Goal: Task Accomplishment & Management: Use online tool/utility

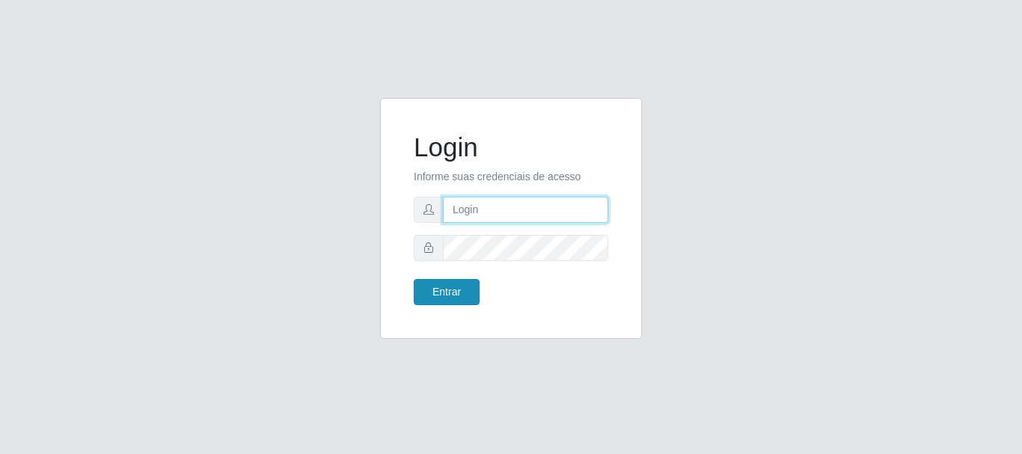
type input "caio@B1"
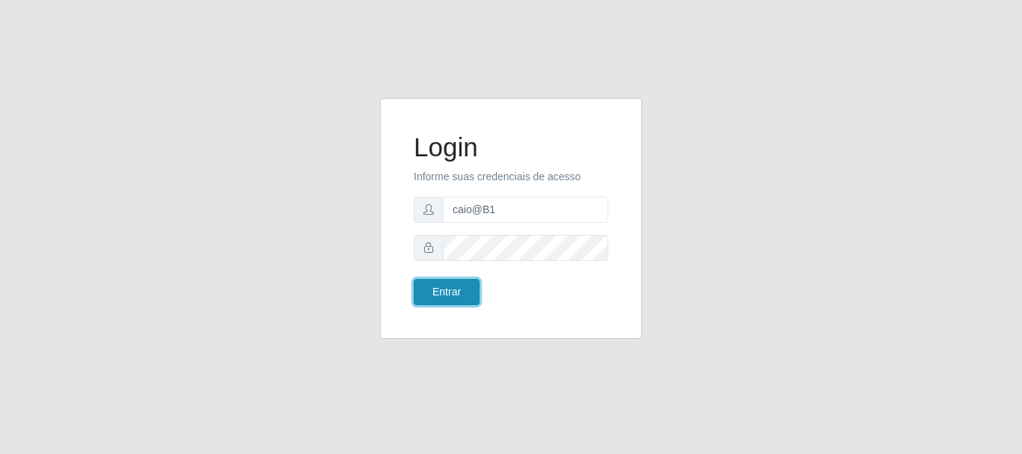
click at [450, 296] on button "Entrar" at bounding box center [447, 292] width 66 height 26
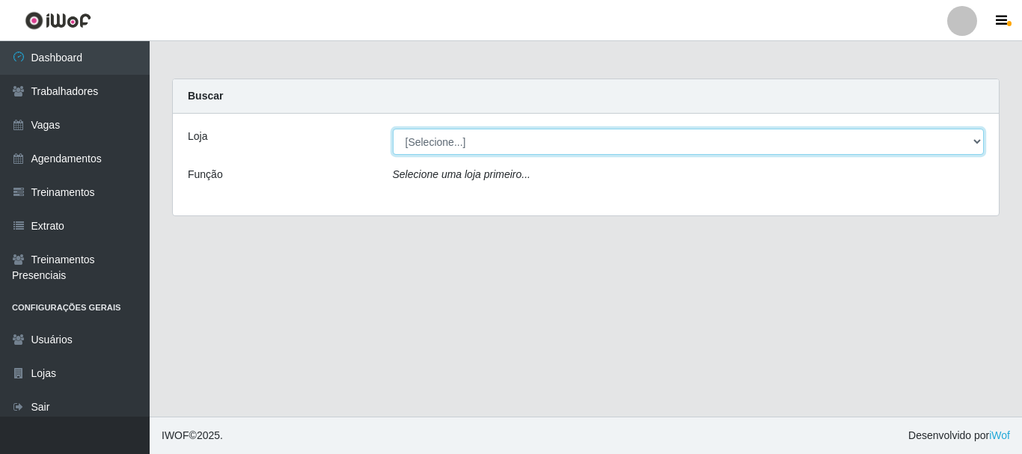
click at [503, 139] on select "[Selecione...] Bemais Supermercados - B1 [GEOGRAPHIC_DATA]" at bounding box center [689, 142] width 592 height 26
select select "403"
click at [393, 129] on select "[Selecione...] Bemais Supermercados - B1 [GEOGRAPHIC_DATA]" at bounding box center [689, 142] width 592 height 26
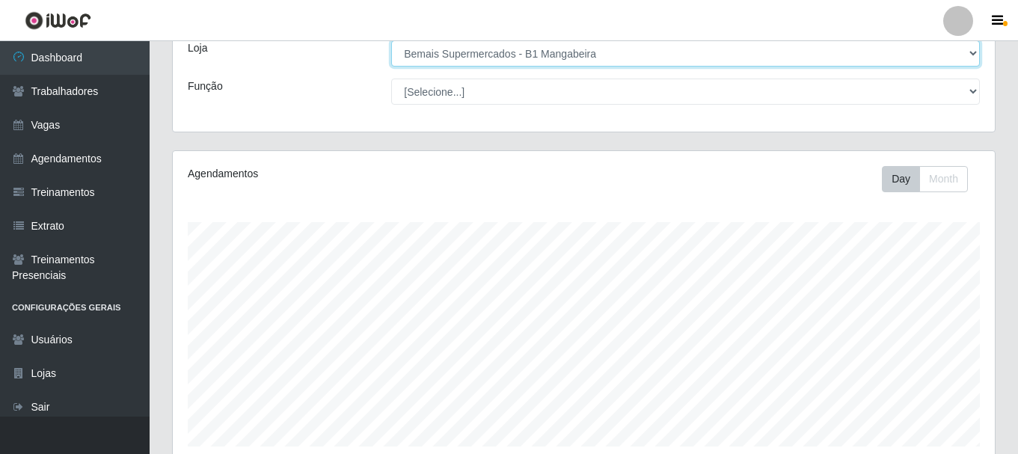
scroll to position [273, 0]
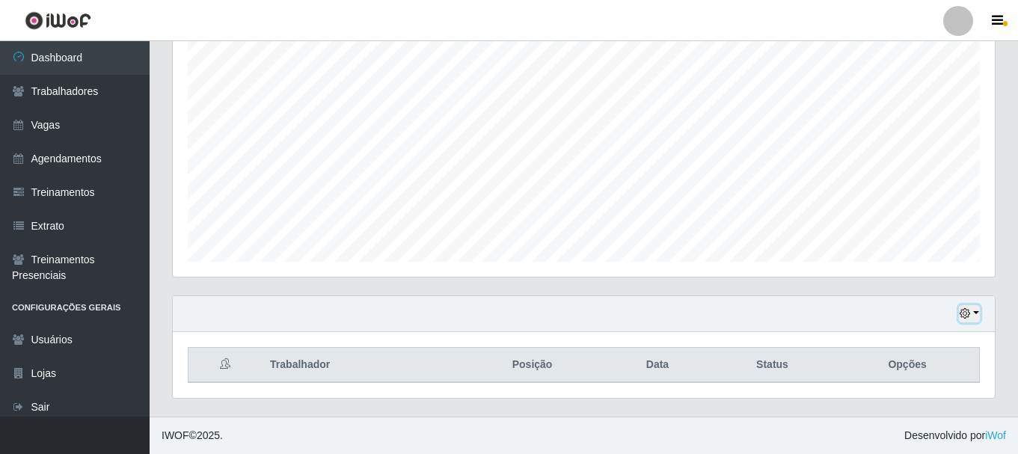
click at [973, 314] on button "button" at bounding box center [969, 313] width 21 height 17
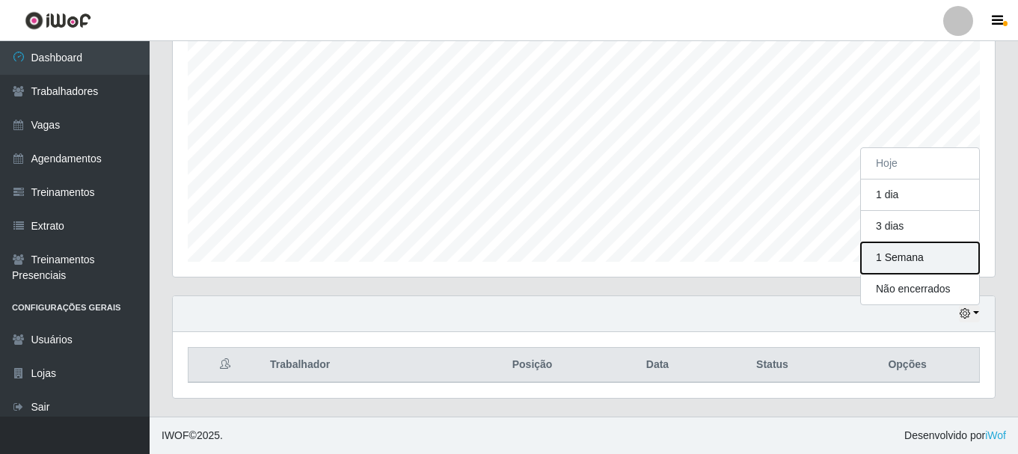
click at [895, 263] on button "1 Semana" at bounding box center [920, 257] width 118 height 31
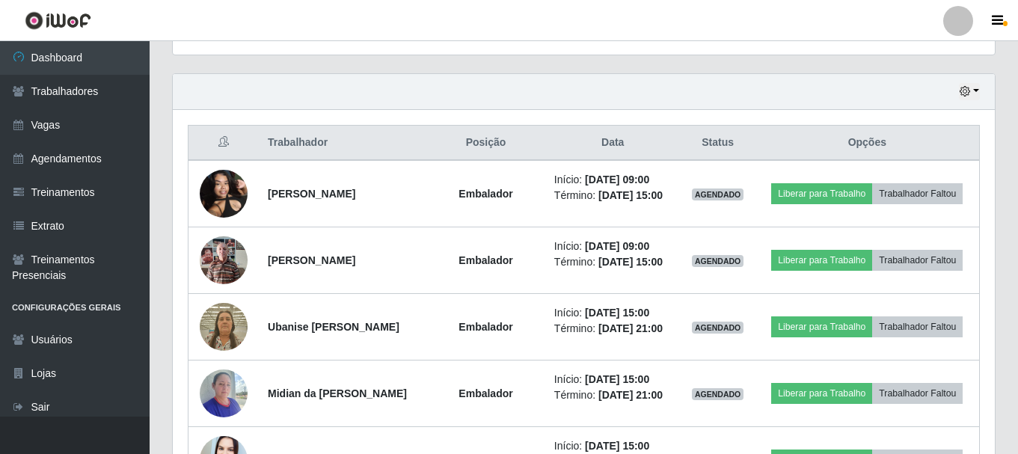
scroll to position [498, 0]
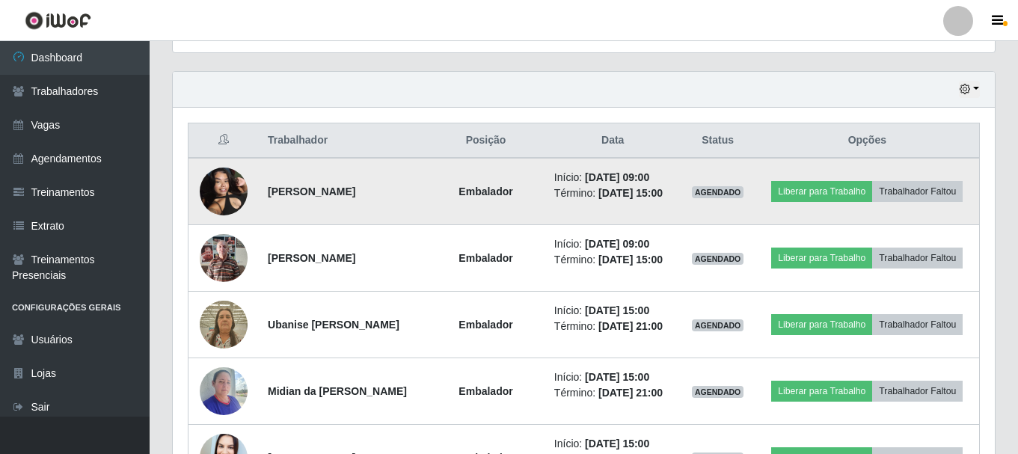
click at [218, 186] on img at bounding box center [224, 191] width 48 height 64
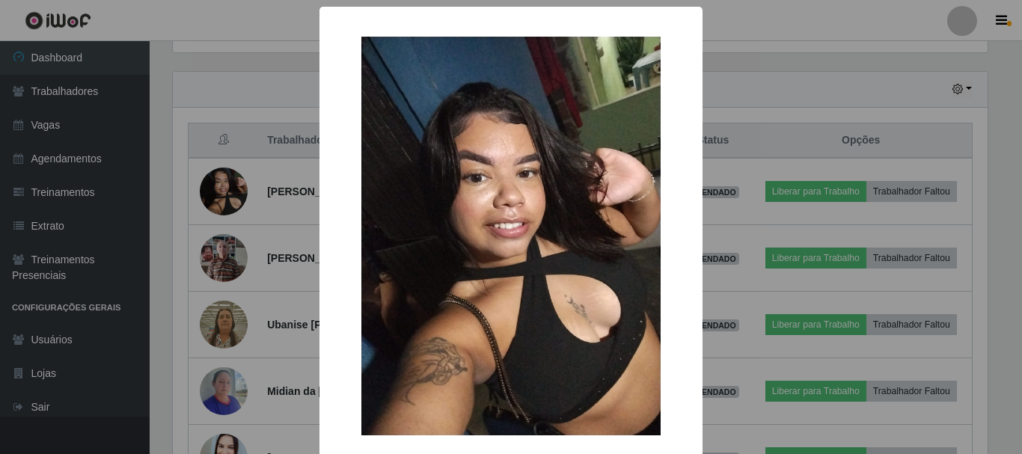
click at [221, 185] on div "× OK Cancel" at bounding box center [511, 227] width 1022 height 454
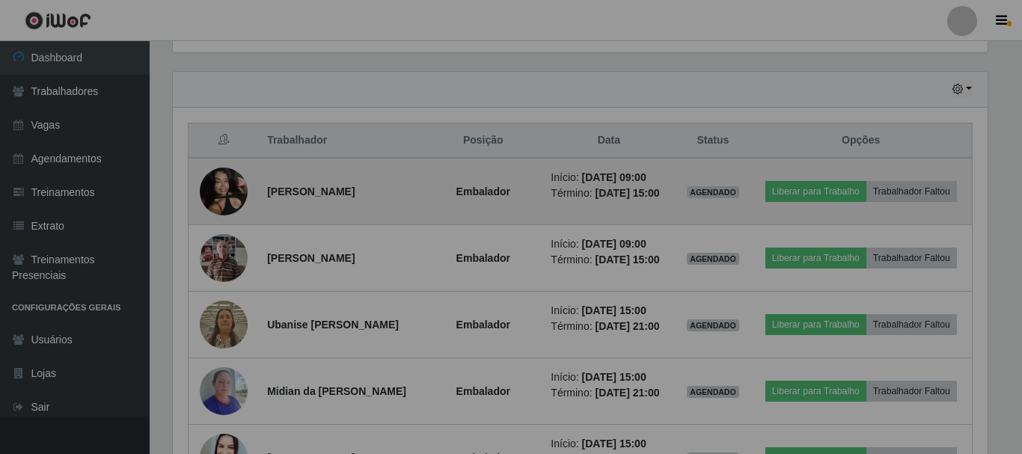
scroll to position [311, 822]
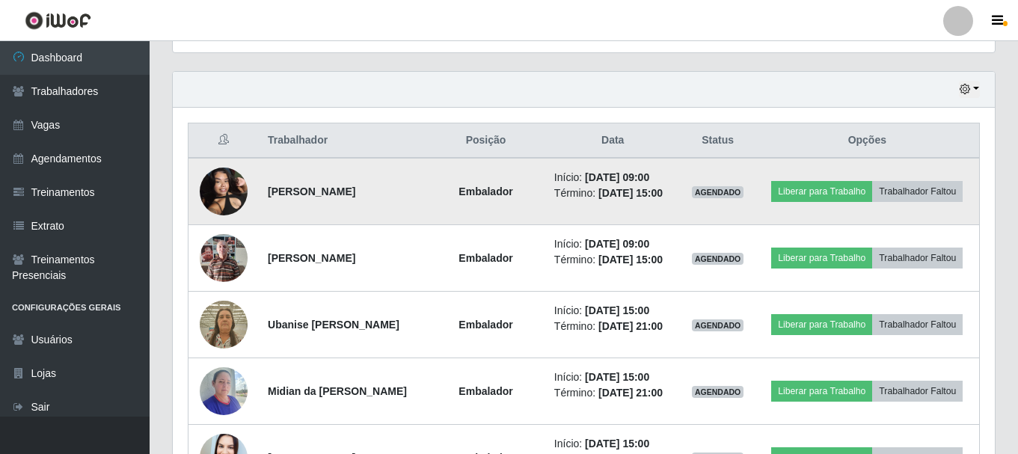
click at [216, 200] on img at bounding box center [224, 191] width 48 height 64
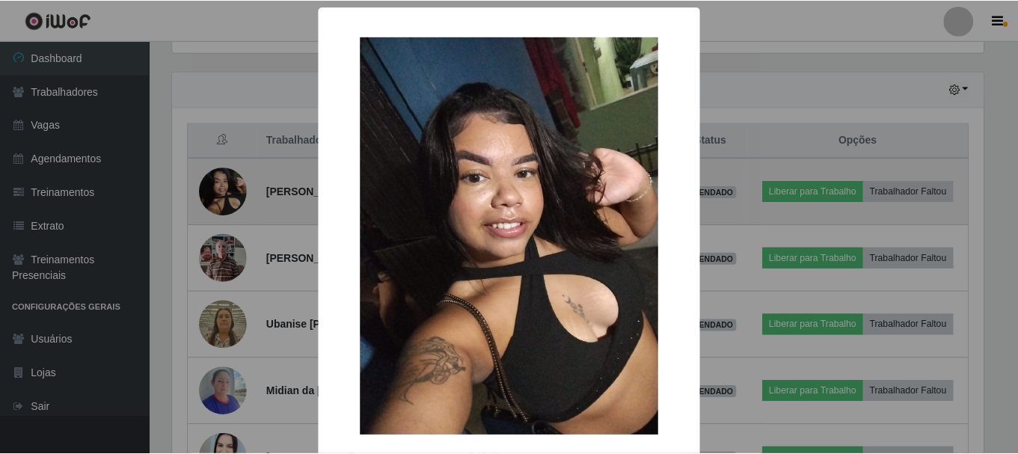
scroll to position [311, 815]
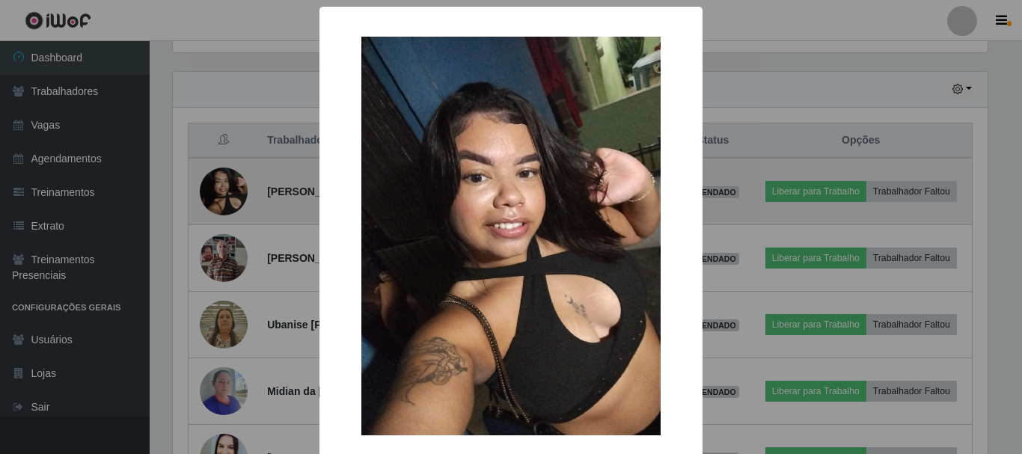
click at [216, 200] on div "× OK Cancel" at bounding box center [511, 227] width 1022 height 454
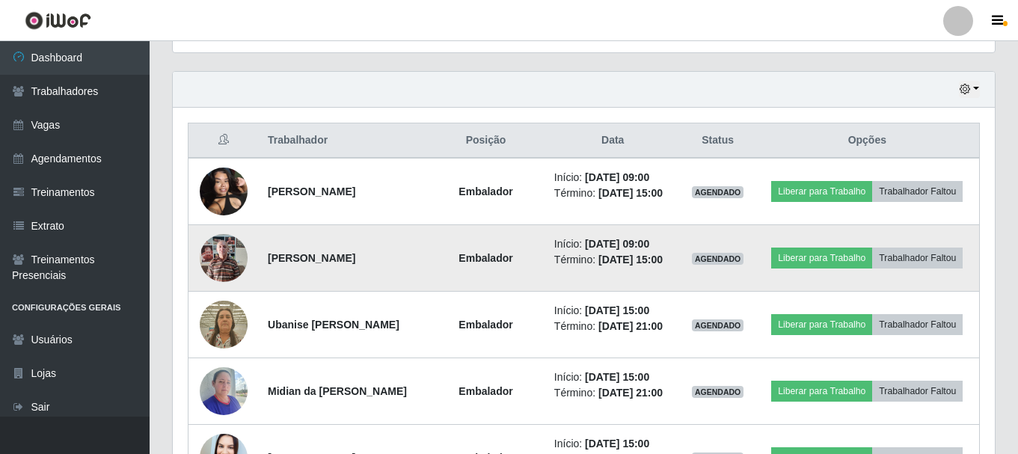
scroll to position [311, 822]
click at [220, 280] on img at bounding box center [224, 258] width 48 height 64
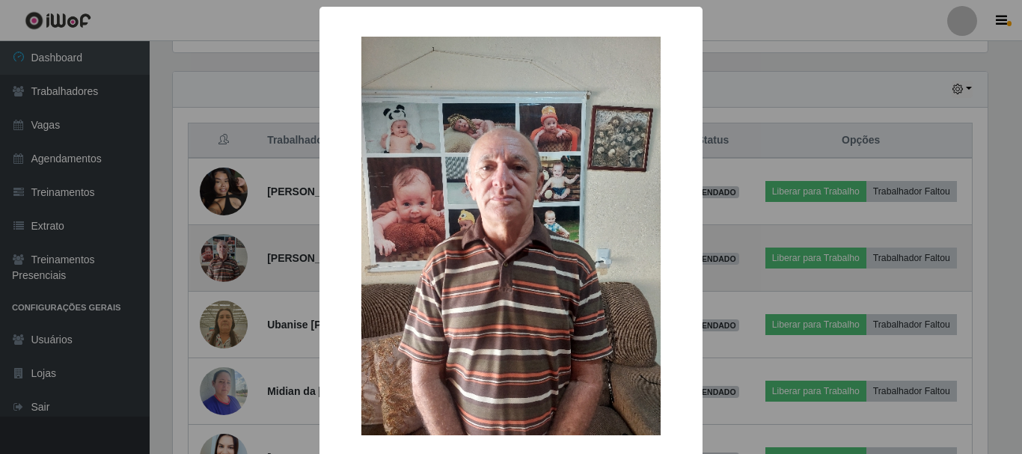
click at [220, 278] on div "× OK Cancel" at bounding box center [511, 227] width 1022 height 454
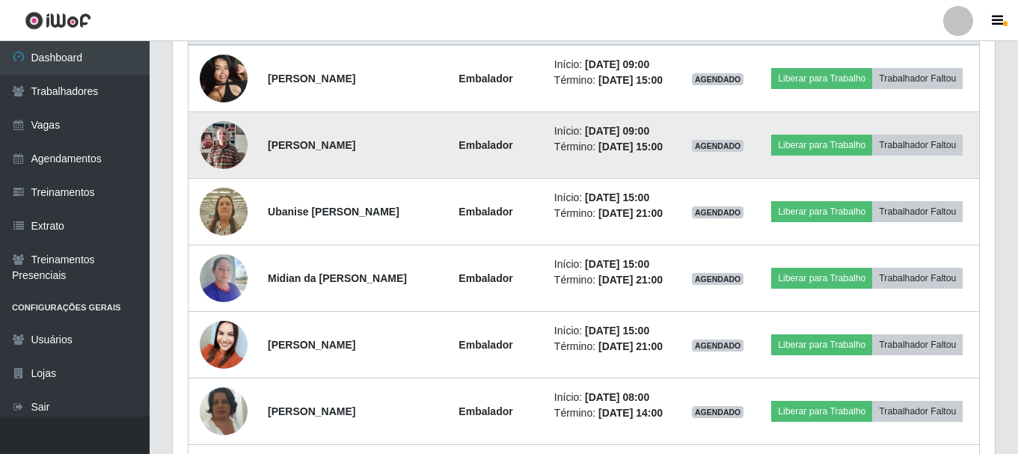
scroll to position [647, 0]
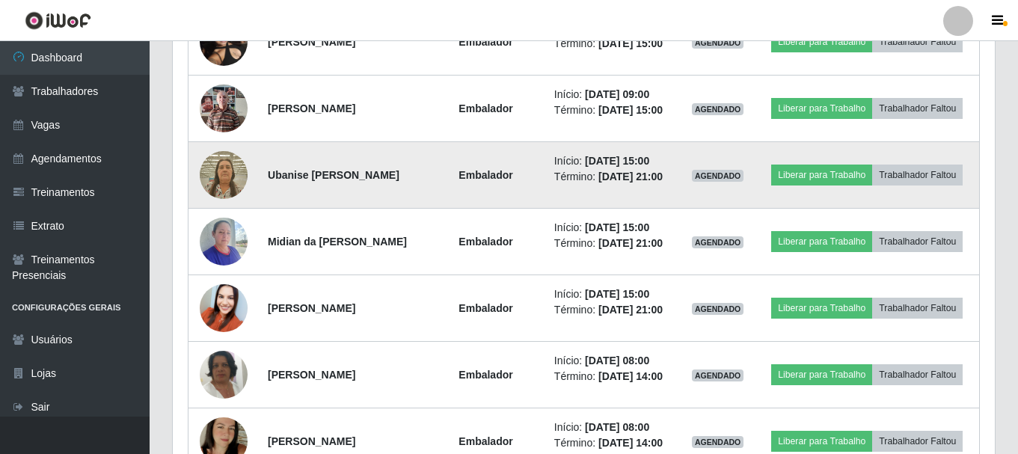
click at [214, 199] on img at bounding box center [224, 175] width 48 height 64
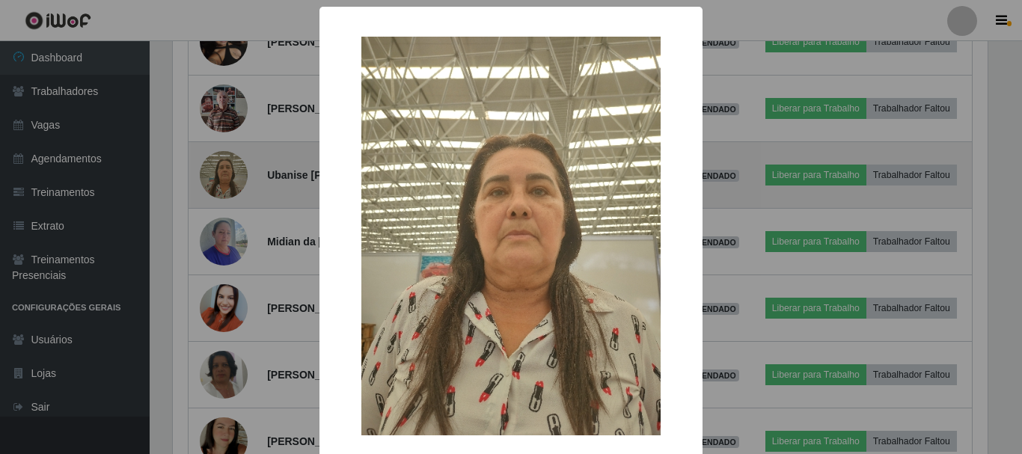
click at [214, 199] on div "× OK Cancel" at bounding box center [511, 227] width 1022 height 454
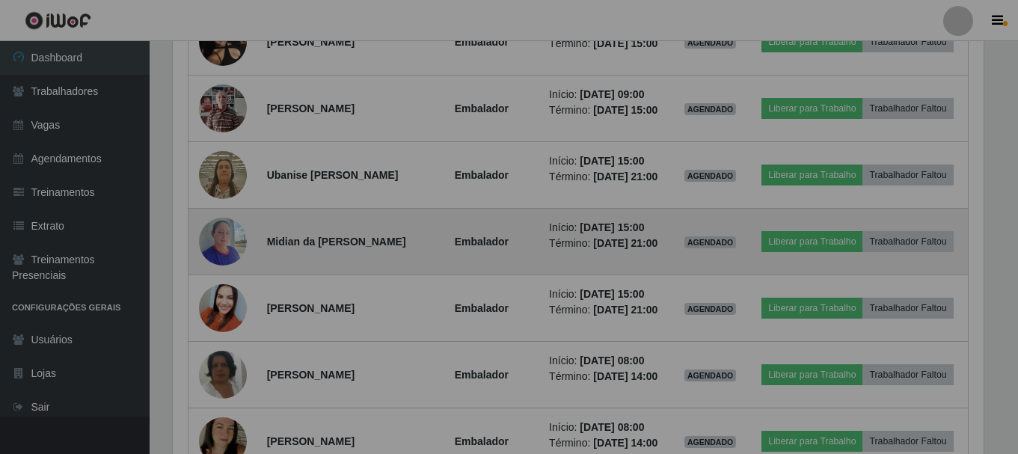
scroll to position [311, 822]
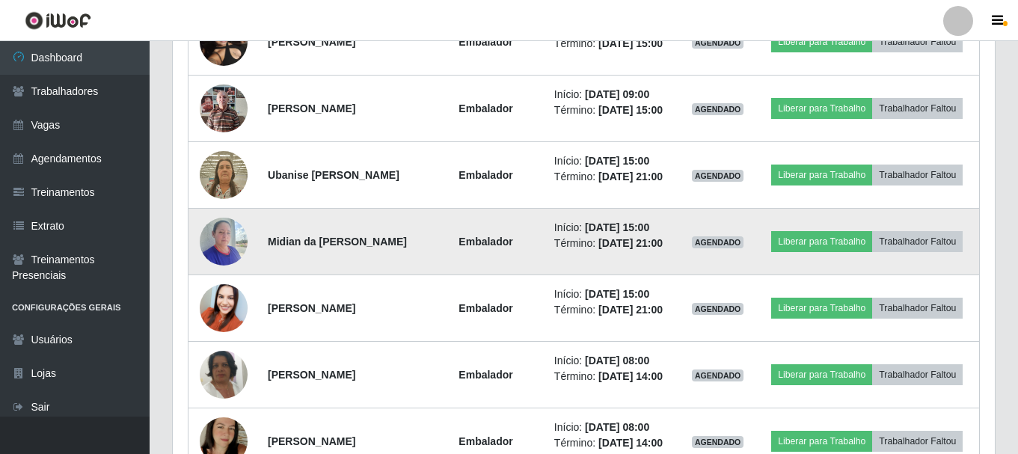
click at [213, 269] on img at bounding box center [224, 242] width 48 height 64
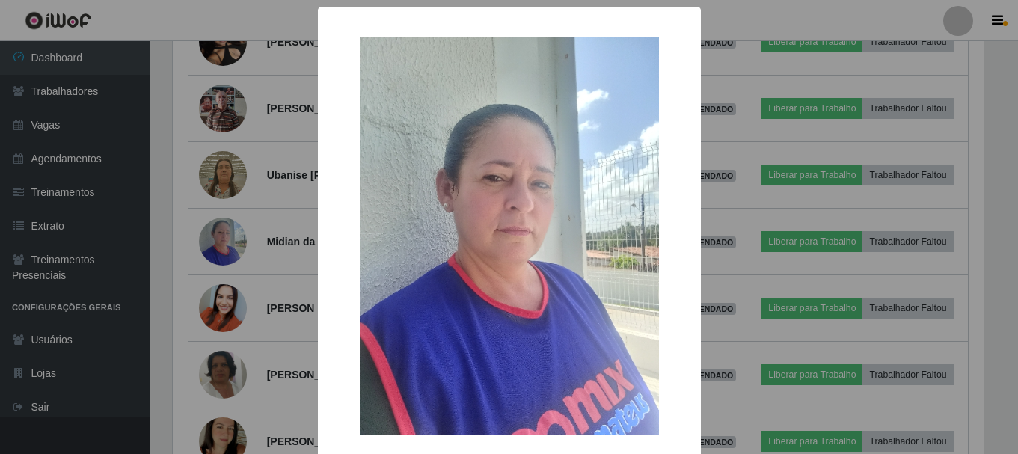
scroll to position [311, 815]
click at [216, 284] on div "× OK Cancel" at bounding box center [511, 227] width 1022 height 454
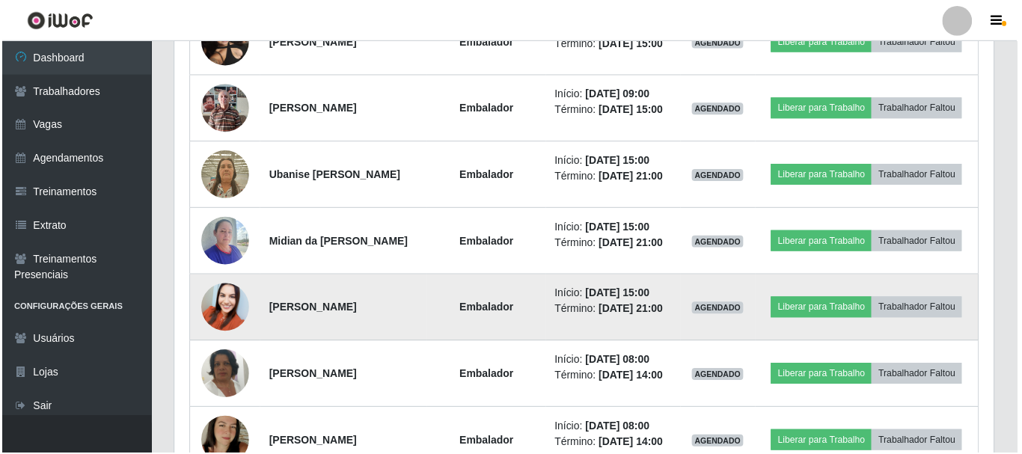
scroll to position [311, 822]
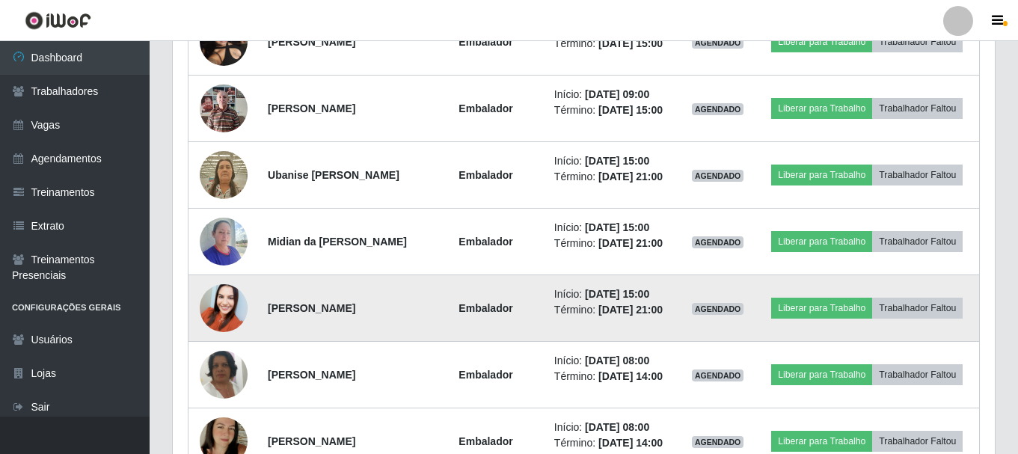
click at [230, 340] on img at bounding box center [224, 308] width 48 height 64
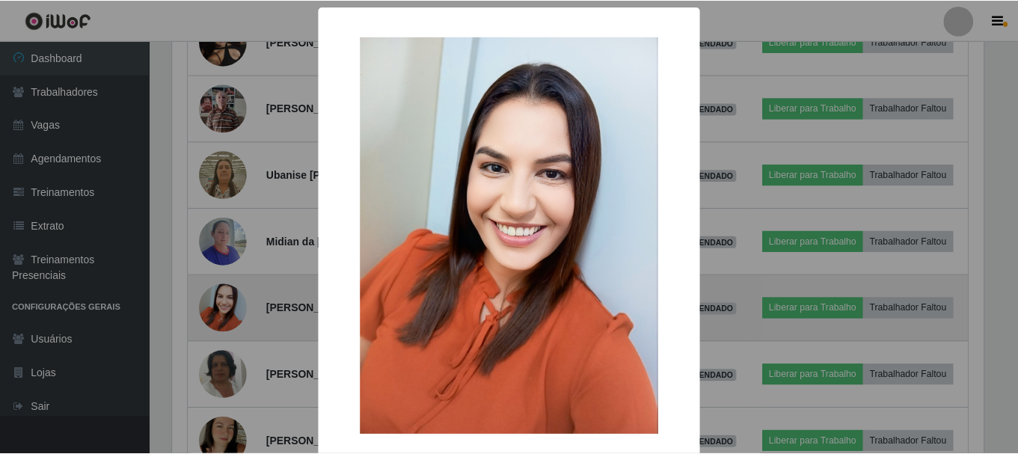
scroll to position [311, 815]
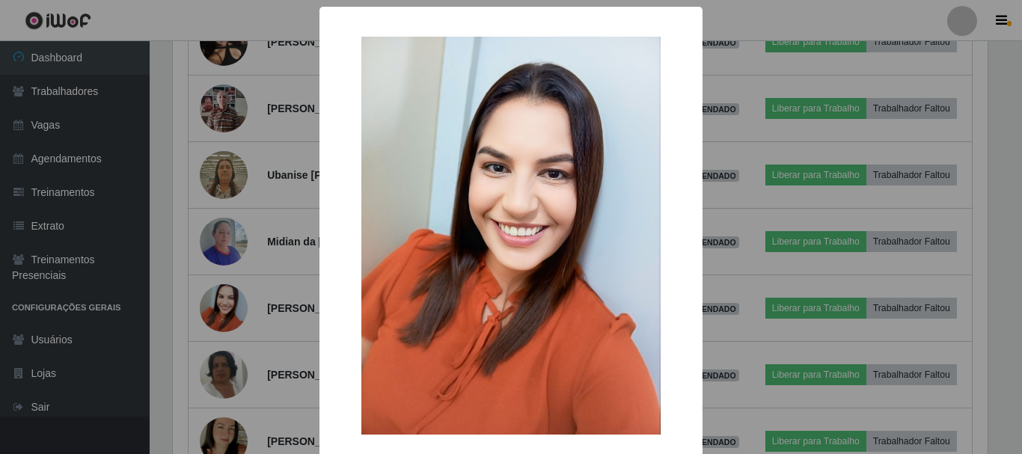
click at [230, 352] on div "× OK Cancel" at bounding box center [511, 227] width 1022 height 454
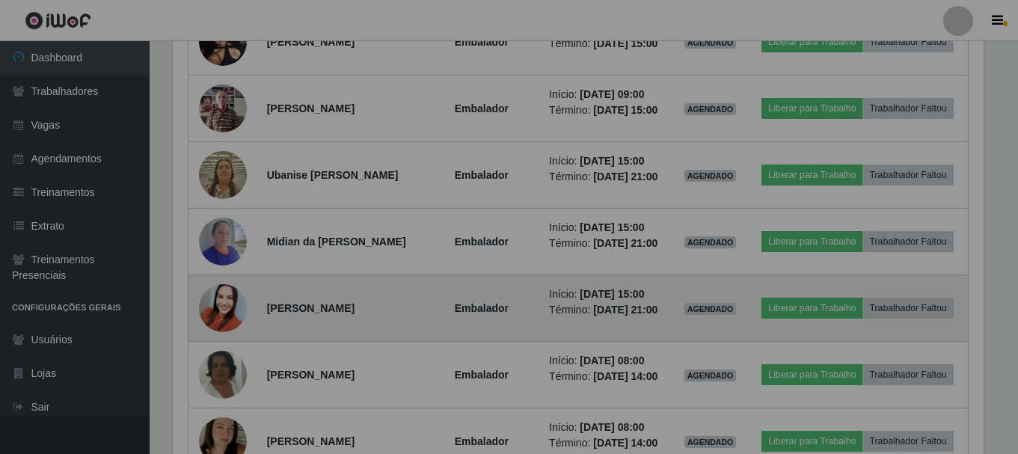
scroll to position [0, 0]
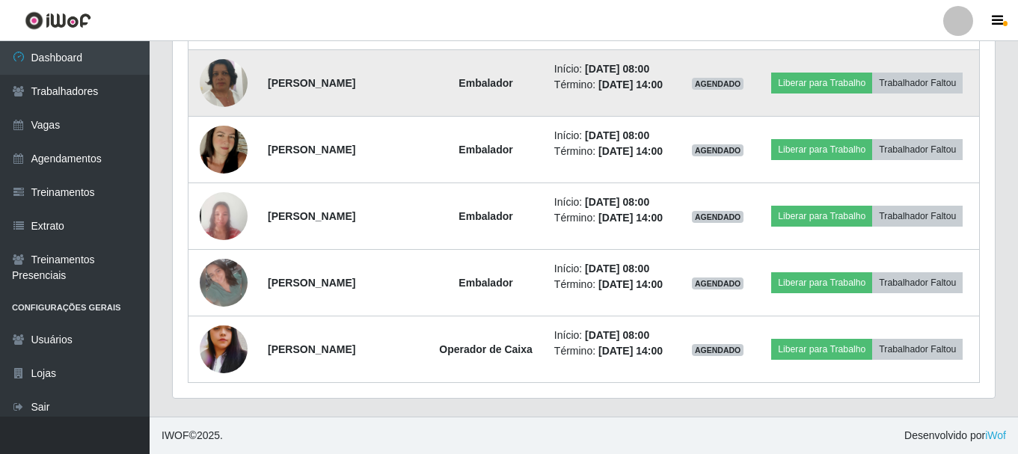
click at [225, 126] on img at bounding box center [224, 82] width 48 height 85
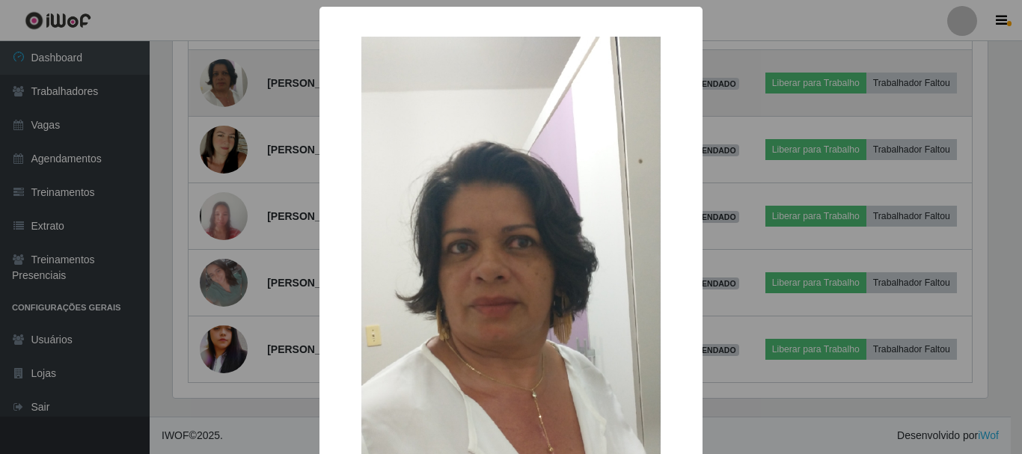
click at [225, 129] on div "× OK Cancel" at bounding box center [511, 227] width 1022 height 454
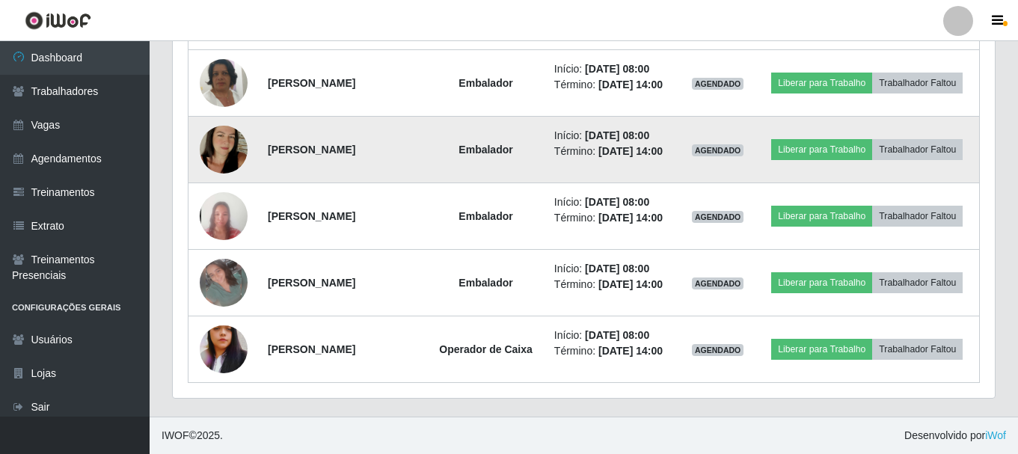
click at [208, 192] on img at bounding box center [224, 149] width 48 height 85
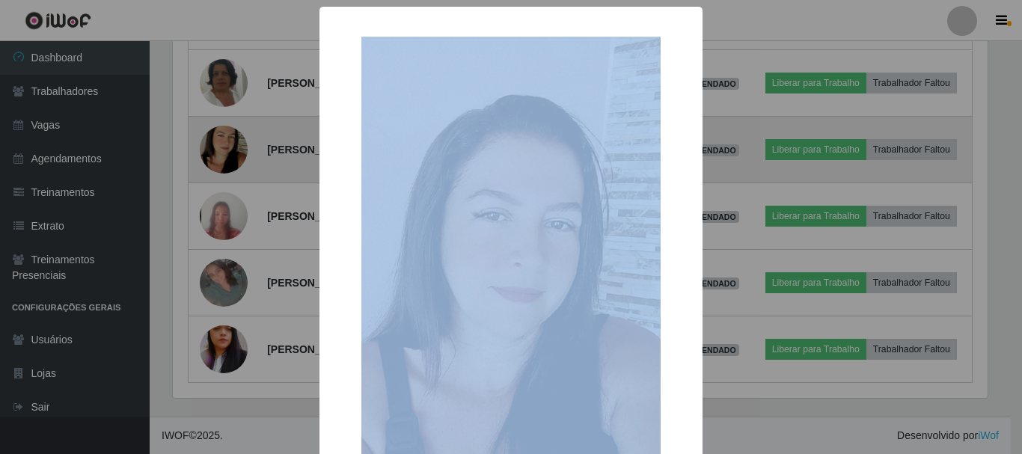
click at [208, 208] on div "× OK Cancel" at bounding box center [511, 227] width 1022 height 454
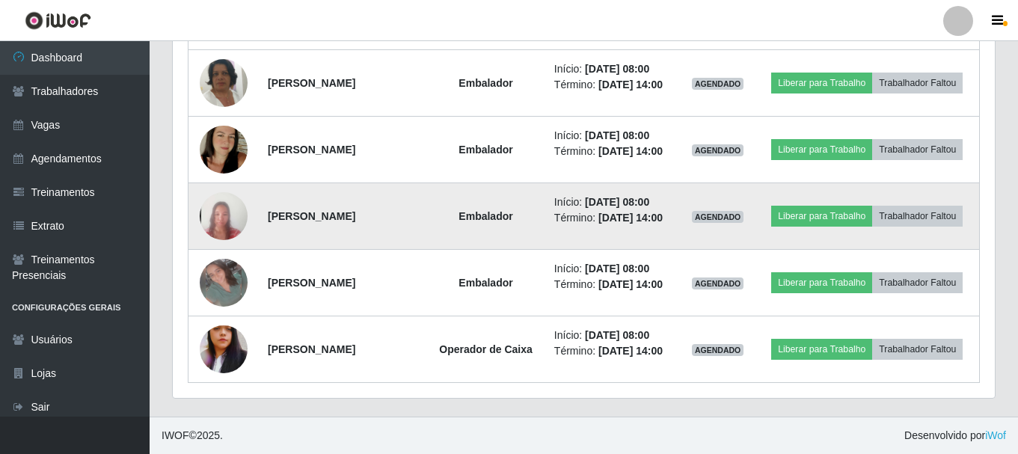
click at [215, 269] on img at bounding box center [224, 217] width 48 height 104
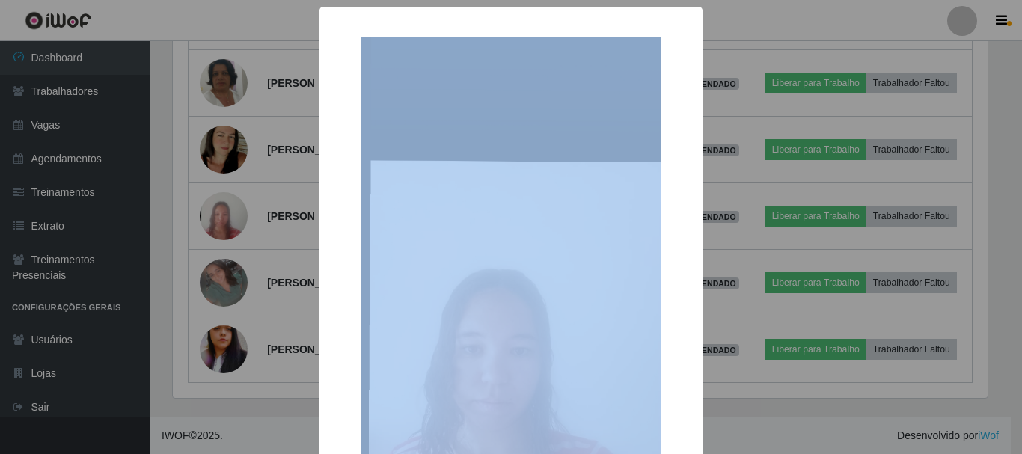
click at [217, 307] on div "× OK Cancel" at bounding box center [511, 227] width 1022 height 454
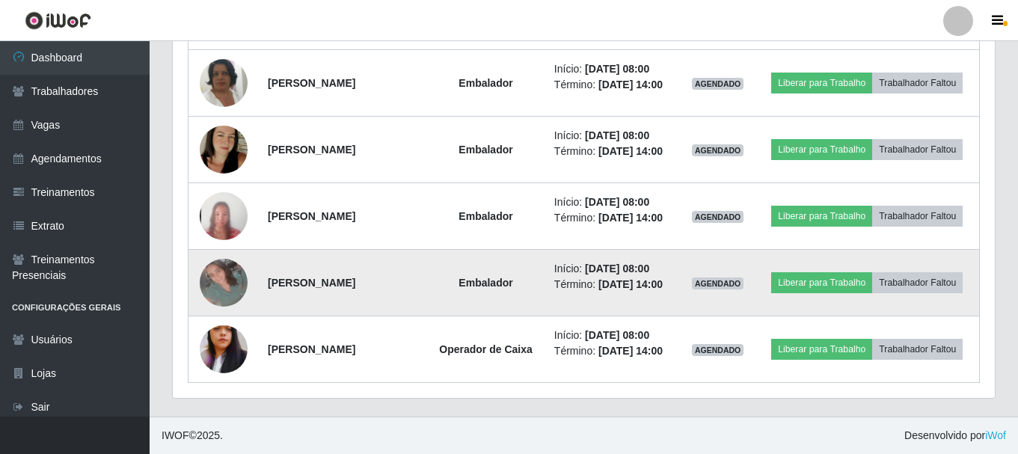
click at [232, 307] on img at bounding box center [224, 283] width 48 height 48
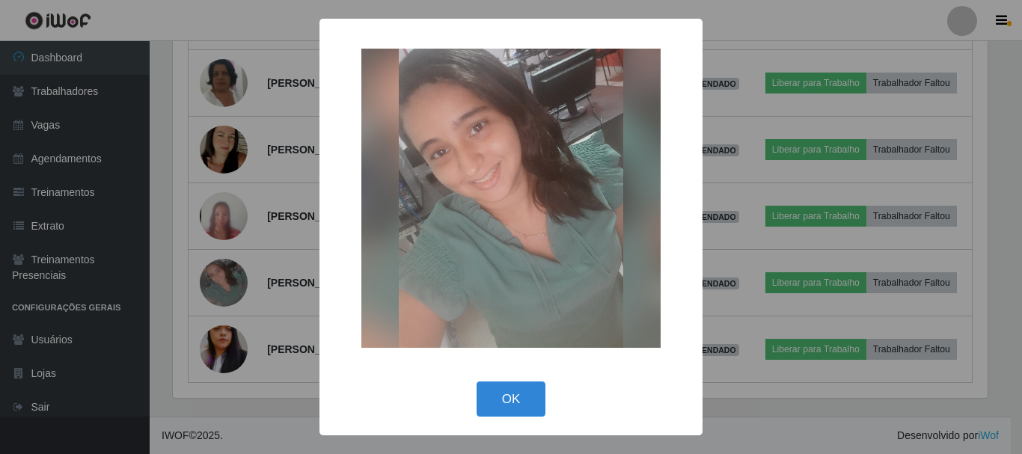
click at [236, 382] on div "× OK Cancel" at bounding box center [511, 227] width 1022 height 454
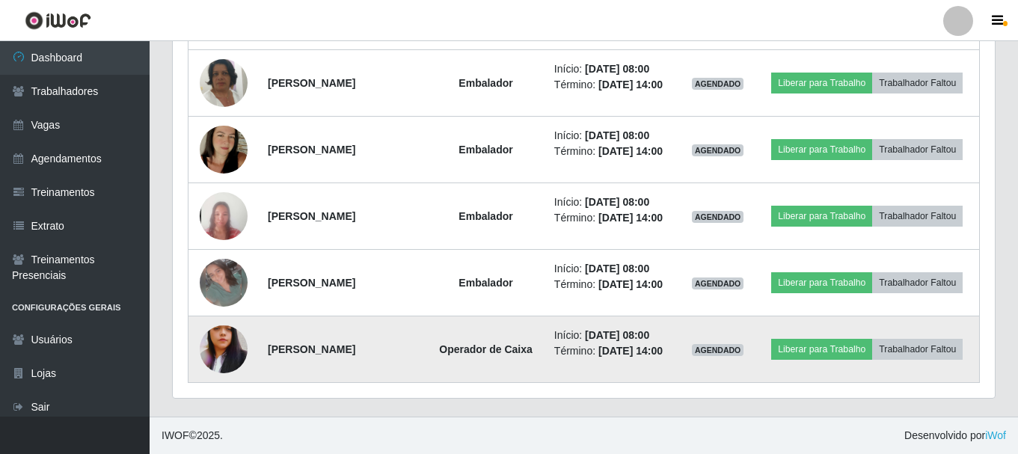
click at [236, 350] on img at bounding box center [224, 349] width 48 height 85
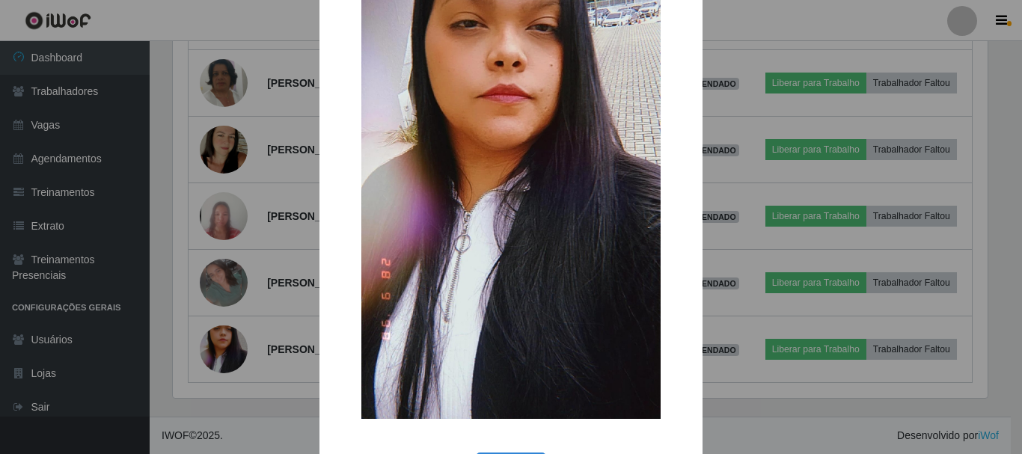
click at [275, 337] on div "× OK Cancel" at bounding box center [511, 227] width 1022 height 454
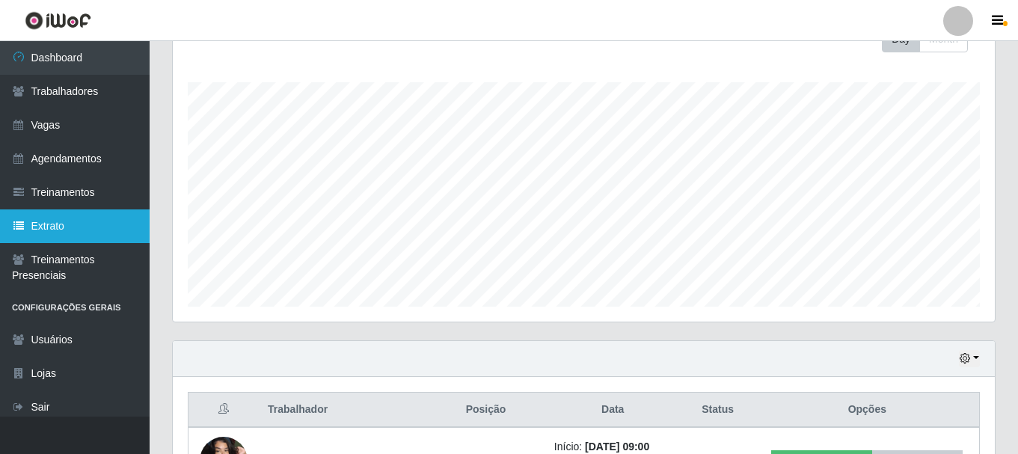
click at [64, 219] on link "Extrato" at bounding box center [75, 227] width 150 height 34
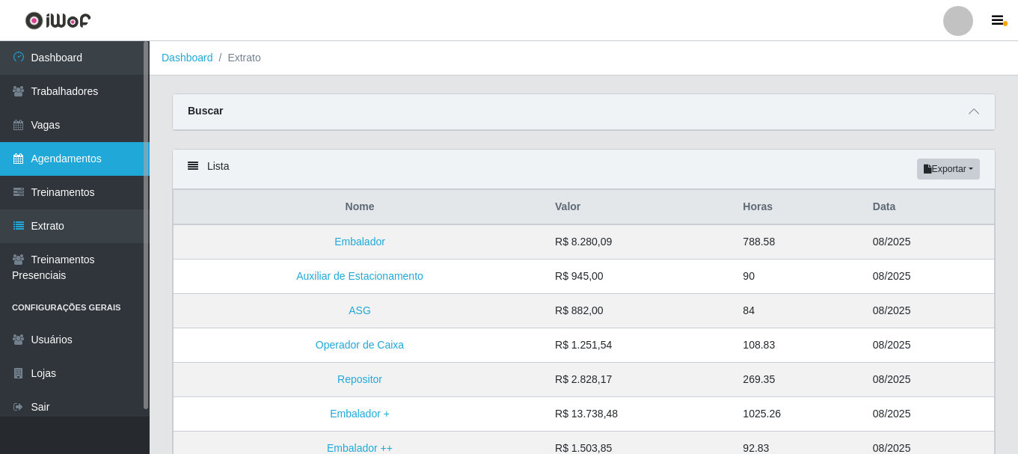
click at [100, 159] on link "Agendamentos" at bounding box center [75, 159] width 150 height 34
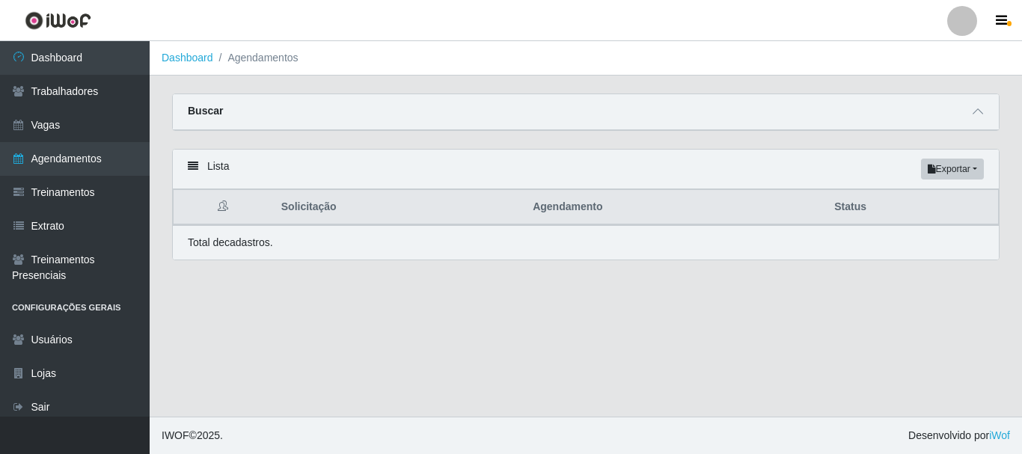
click at [973, 123] on div "Buscar" at bounding box center [586, 112] width 826 height 36
click at [976, 111] on icon at bounding box center [978, 111] width 10 height 10
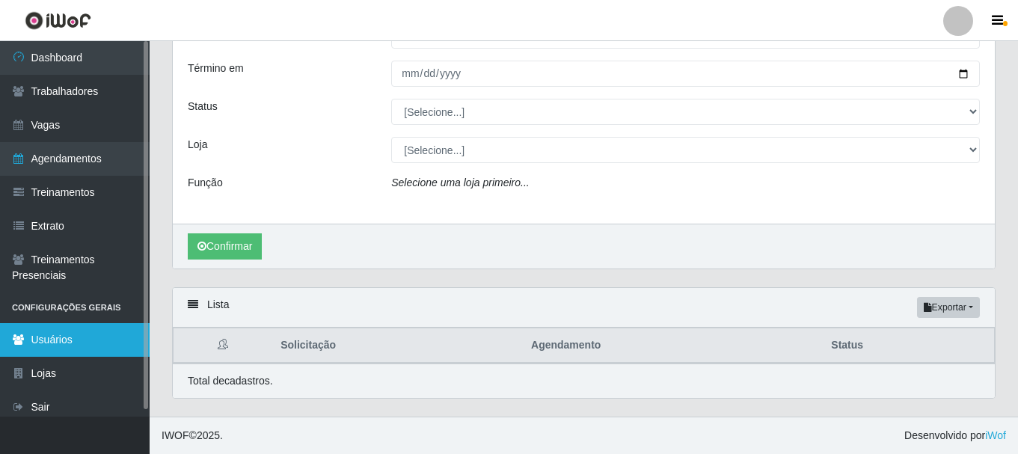
click at [79, 331] on link "Usuários" at bounding box center [75, 340] width 150 height 34
